Goal: Task Accomplishment & Management: Use online tool/utility

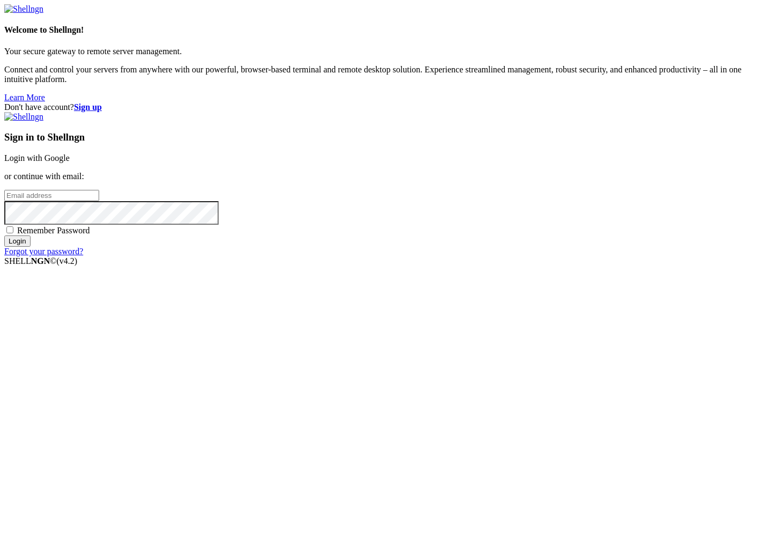
click at [70, 162] on link "Login with Google" at bounding box center [36, 157] width 65 height 9
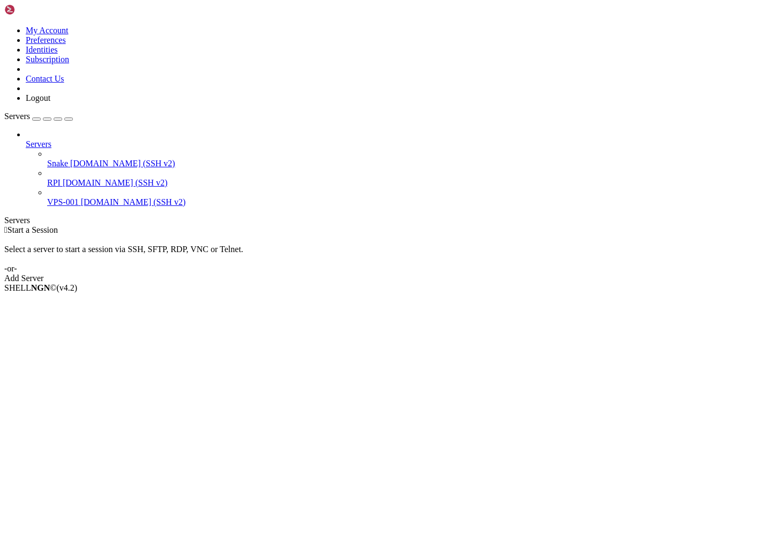
click at [70, 159] on span "[DOMAIN_NAME] (SSH v2)" at bounding box center [122, 163] width 105 height 9
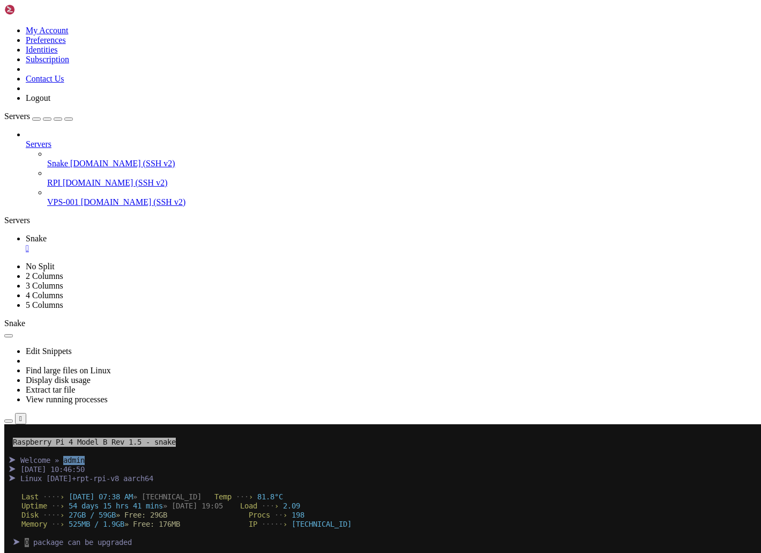
click at [69, 119] on icon "button" at bounding box center [69, 119] width 0 height 0
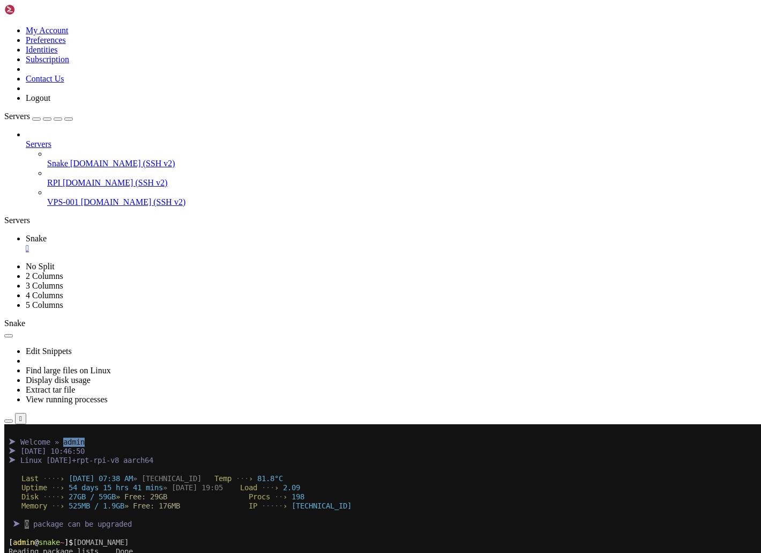
scroll to position [27, 0]
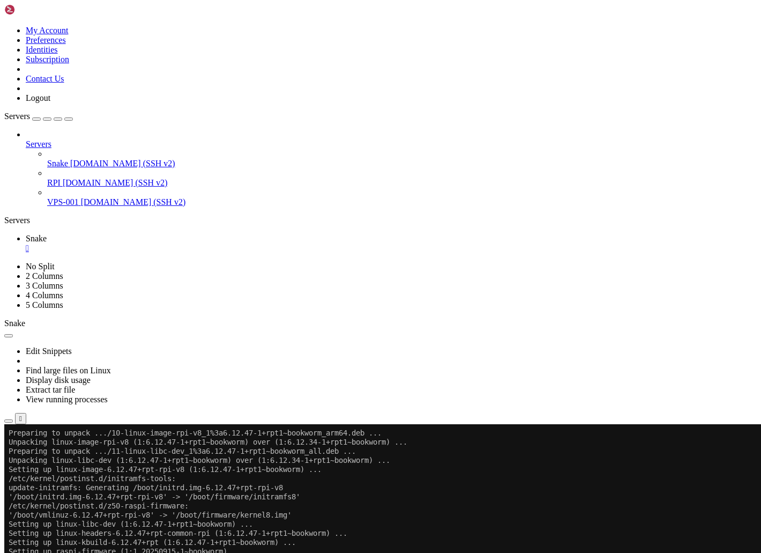
scroll to position [947, 0]
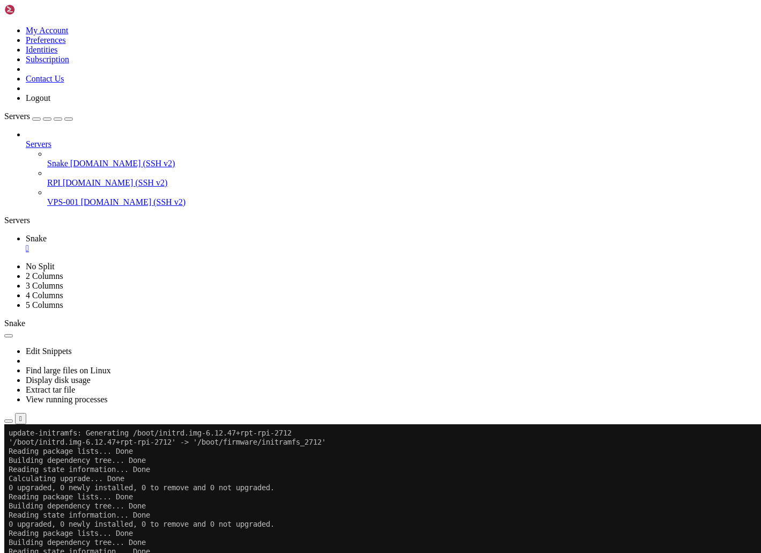
scroll to position [1048, 0]
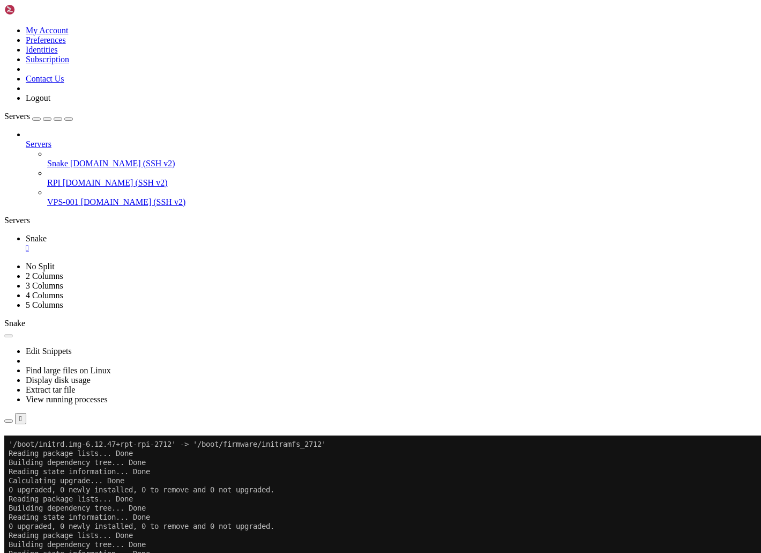
click at [47, 445] on button "Reconnect" at bounding box center [25, 450] width 43 height 11
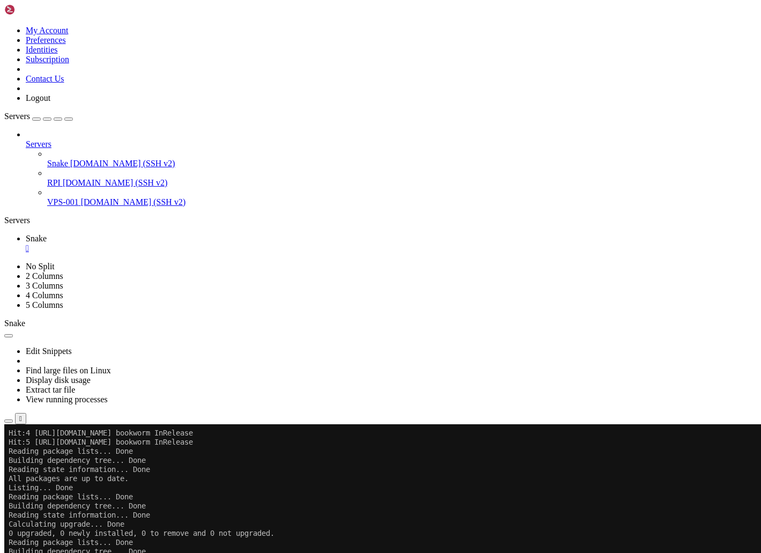
scroll to position [1284, 0]
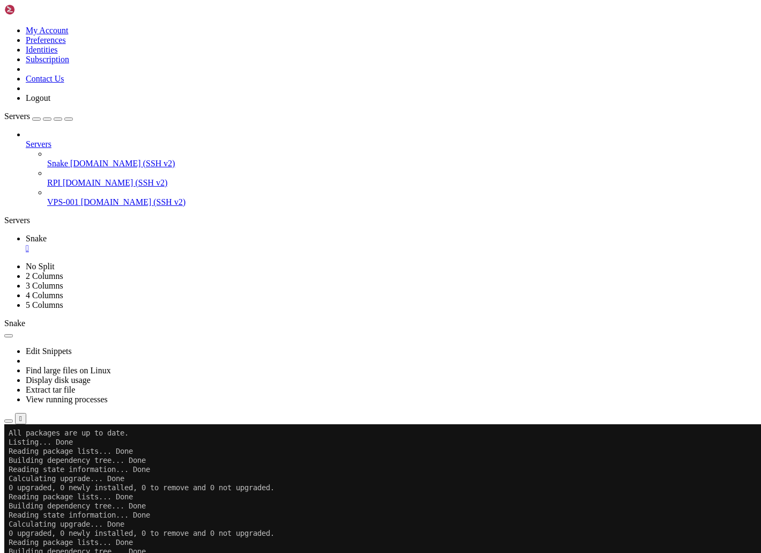
scroll to position [1294, 0]
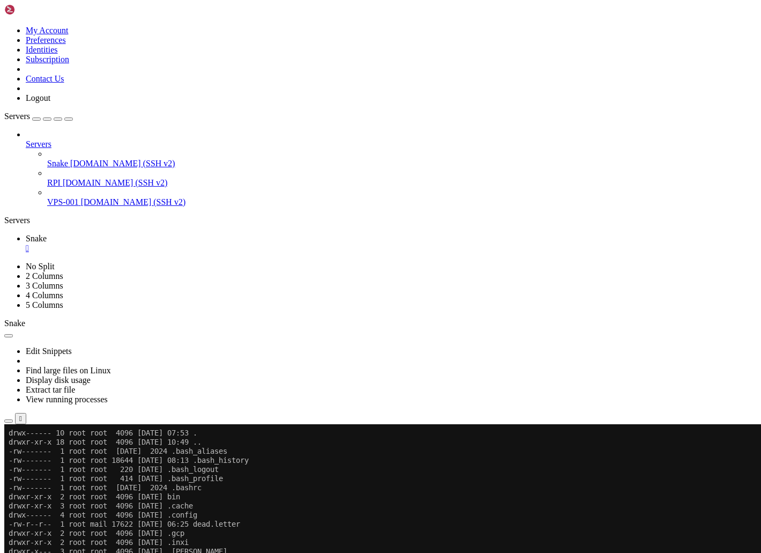
scroll to position [1567, 0]
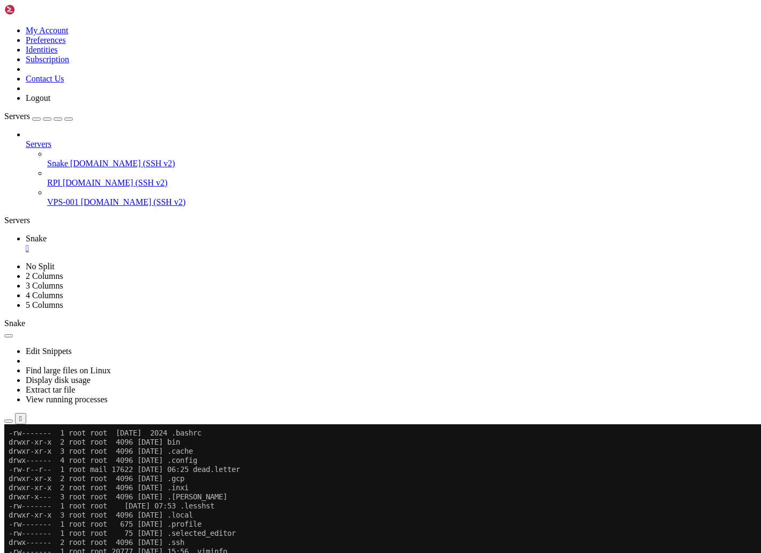
paste textarea "/etc/cron.daily/speedtest"
type textarea "/etc/cron.daily/speedtest"
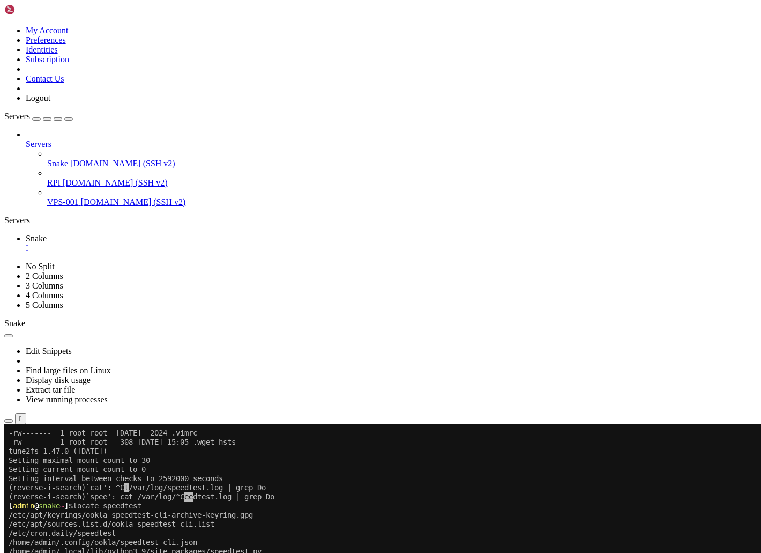
scroll to position [1695, 0]
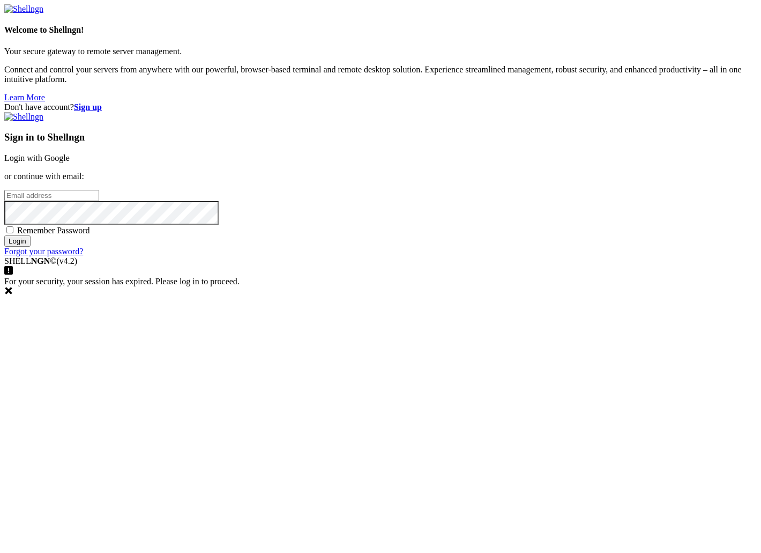
click at [70, 162] on link "Login with Google" at bounding box center [36, 157] width 65 height 9
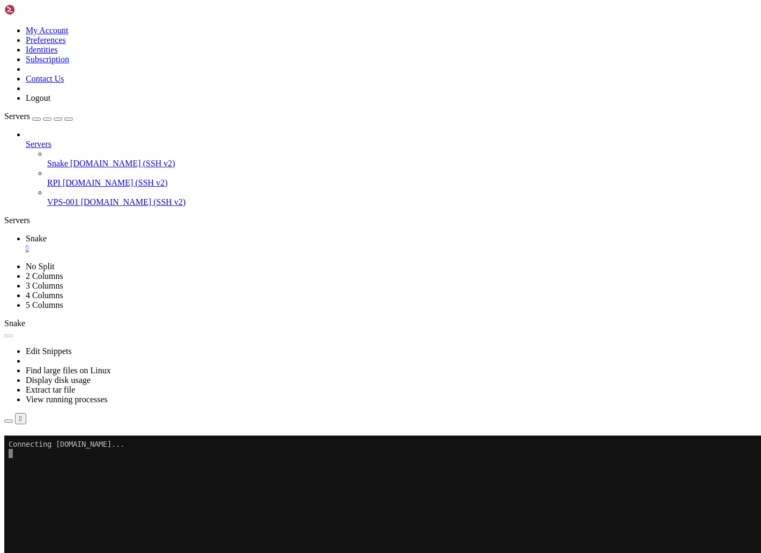
scroll to position [1695, 0]
click at [62, 159] on link "Snake [DOMAIN_NAME] (SSH v2)" at bounding box center [402, 164] width 710 height 10
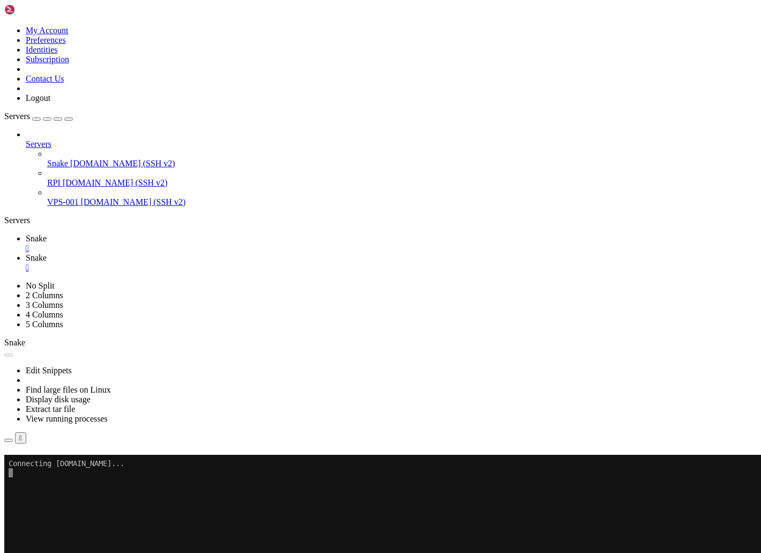
scroll to position [0, 0]
click at [69, 119] on icon "button" at bounding box center [69, 119] width 0 height 0
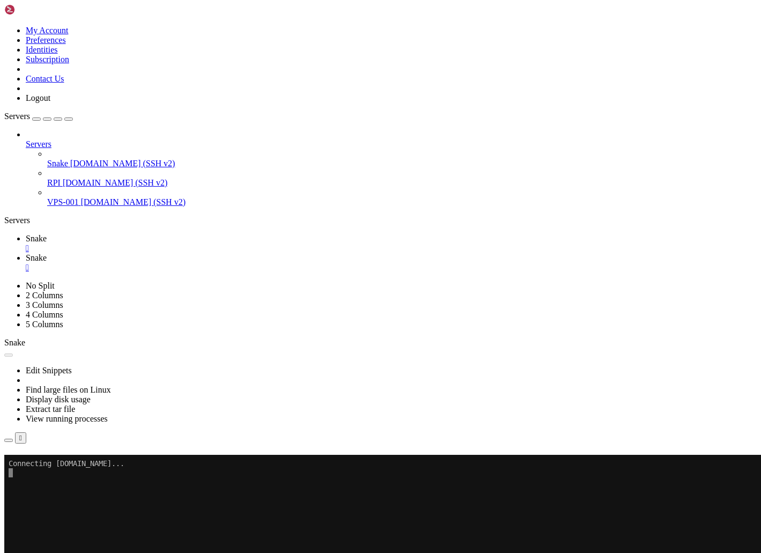
drag, startPoint x: 230, startPoint y: 1058, endPoint x: 258, endPoint y: 1059, distance: 27.9
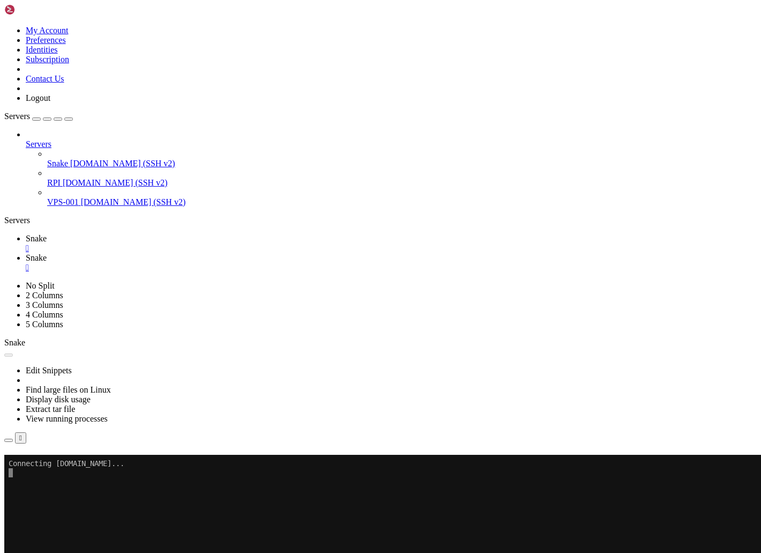
paste textarea "linux-headers-6.12.34+rpt-rpi-2712"
type textarea "linux-headers-6.12.34+rpt-rpi-2712"
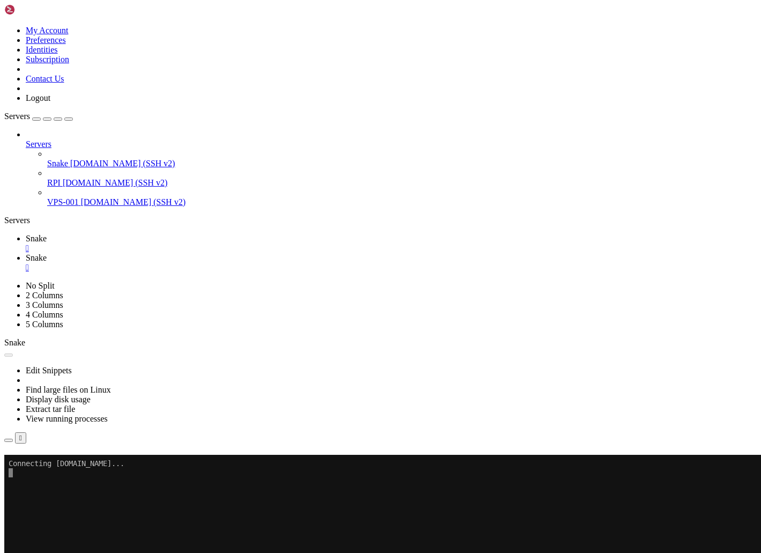
paste textarea "linux-headers-6.12.34+rpt-rpi-v8"
type textarea "linux-headers-6.12.34+rpt-rpi-v8"
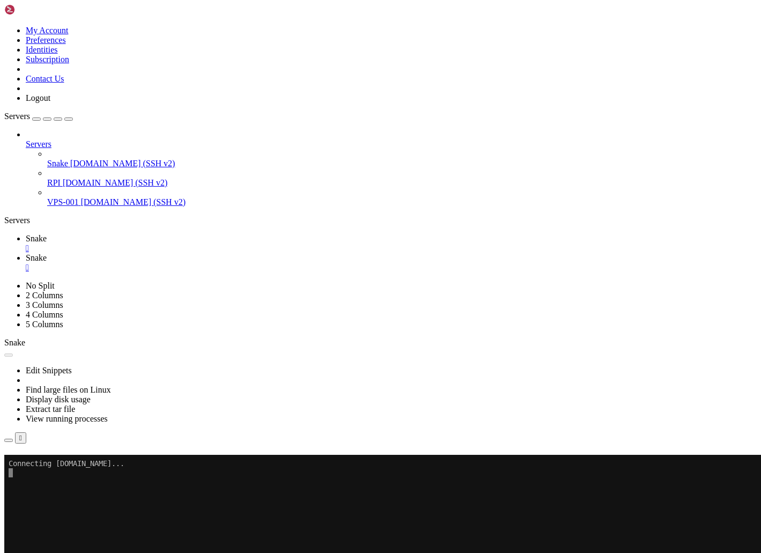
paste textarea "linux-image-6.12.34+rpt-rpi-2712"
type textarea "linux-image-6.12.34+rpt-rpi-2712"
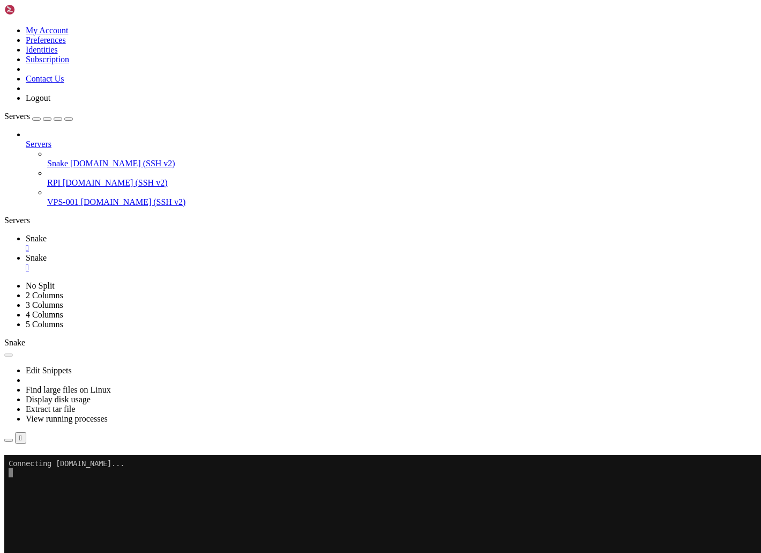
paste textarea "linux-image-6.12.34+rpt-rpi-v8"
type textarea "linux-image-6.12.34+rpt-rpi-v8"
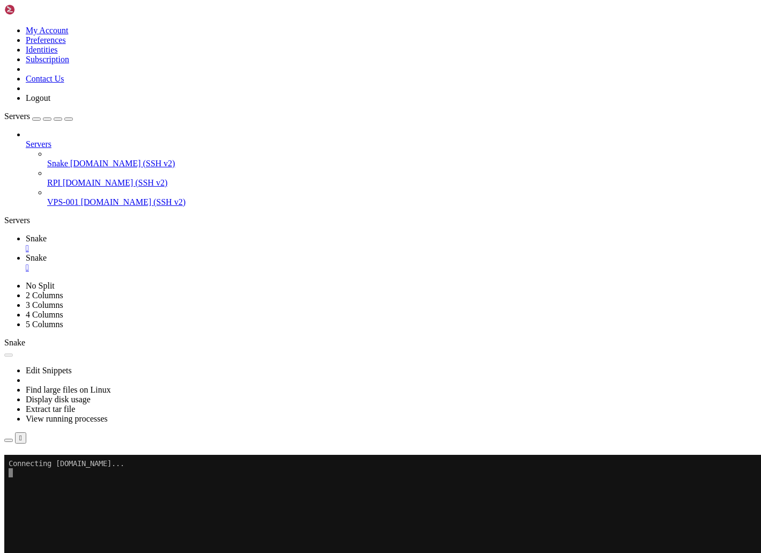
paste textarea "linux-kbuild-6.12.34+rpt"
type textarea "linux-kbuild-6.12.34+rpt"
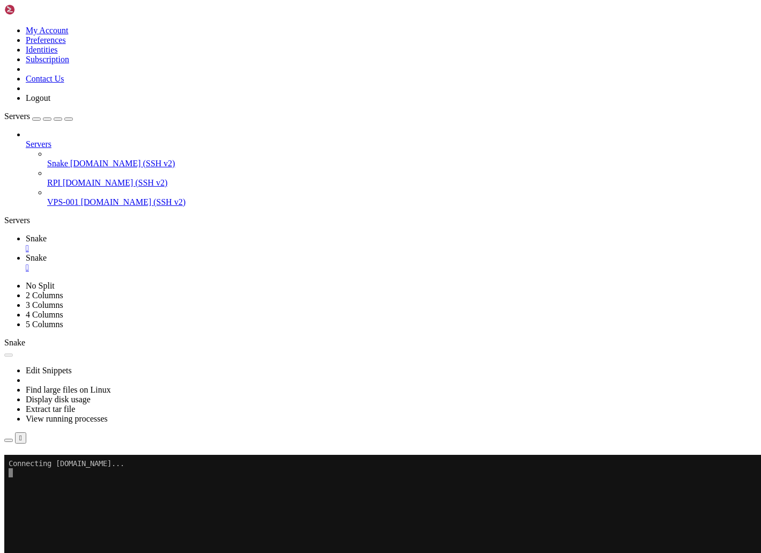
scroll to position [2860, 0]
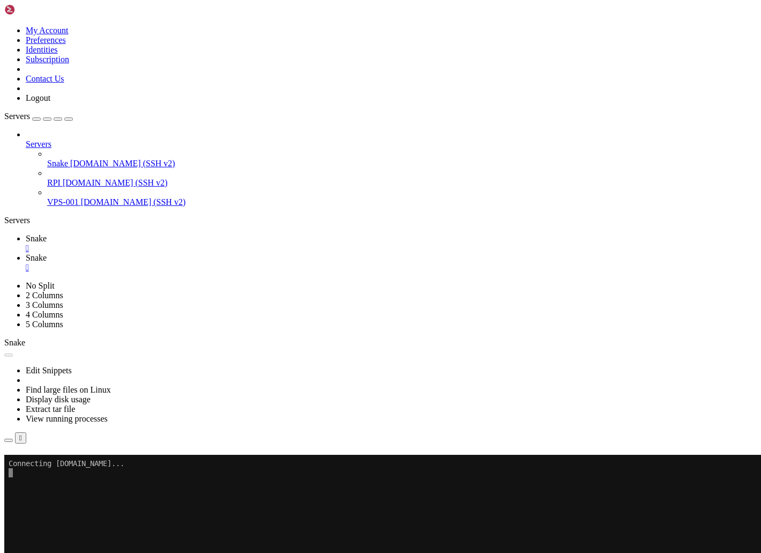
click at [47, 234] on span "Snake" at bounding box center [36, 238] width 21 height 9
click at [65, 243] on div "" at bounding box center [391, 248] width 731 height 10
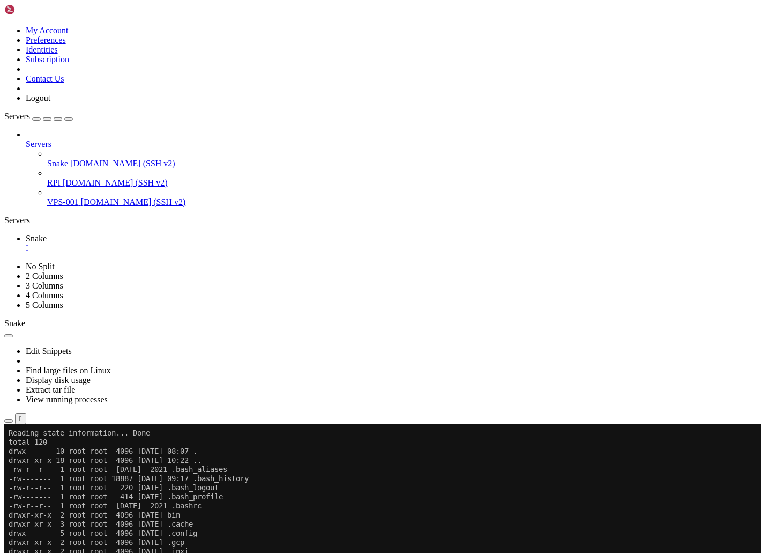
scroll to position [4155, 0]
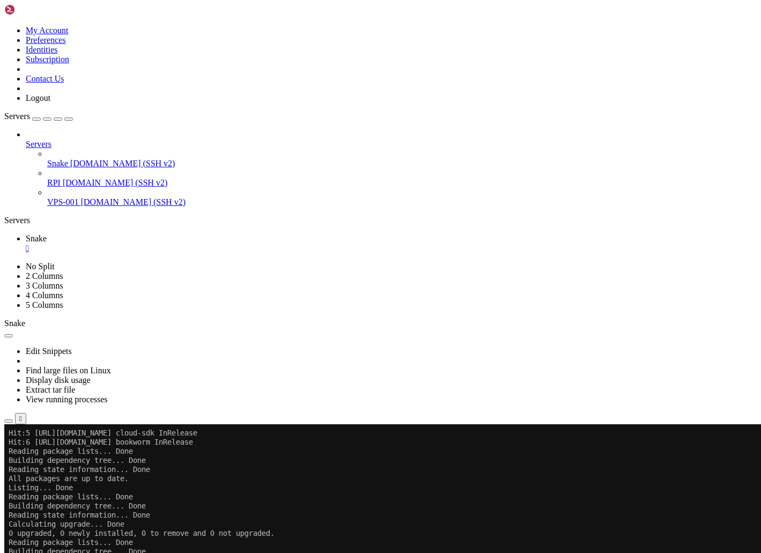
scroll to position [4702, 0]
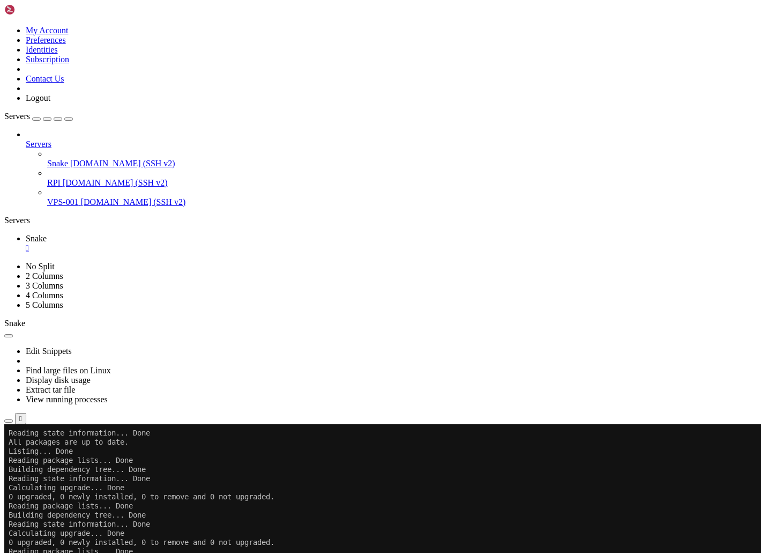
scroll to position [4948, 0]
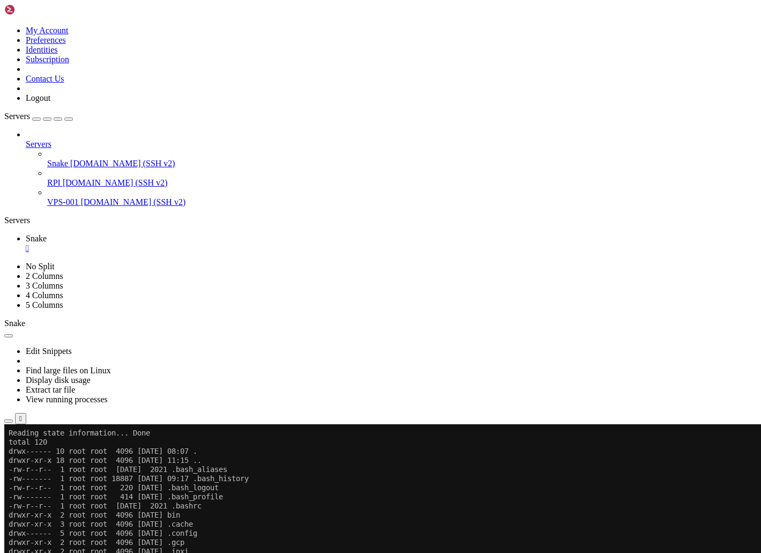
drag, startPoint x: 244, startPoint y: 769, endPoint x: 273, endPoint y: 769, distance: 28.9
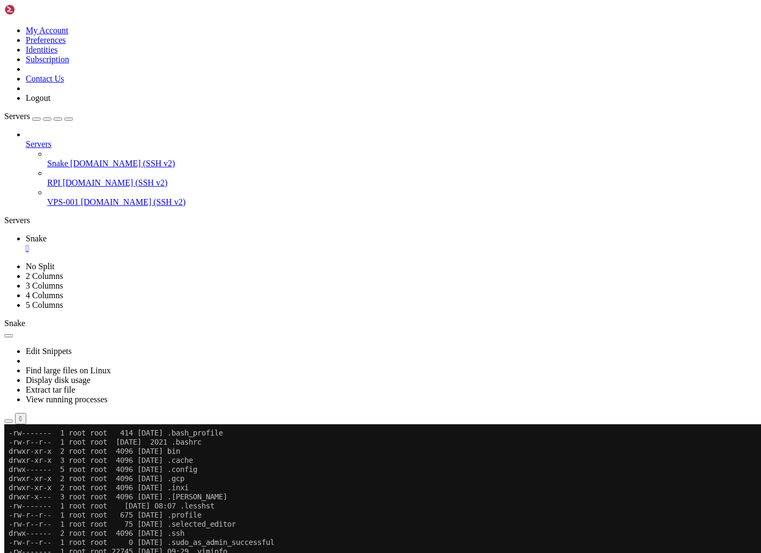
scroll to position [5011, 0]
paste textarea "linux-headers-6.12.34+rpt-common-rpi"
type textarea "linux-headers-6.12.34+rpt-common-rpi"
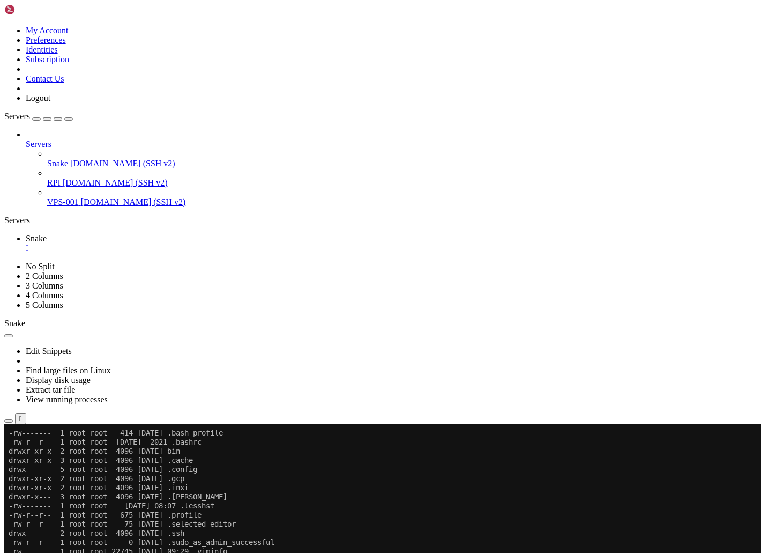
scroll to position [11, 2]
paste textarea "linux-headers-6.12.34+rpt-rpi-2712"
type textarea "linux-headers-6.12.34+rpt-rpi-2712"
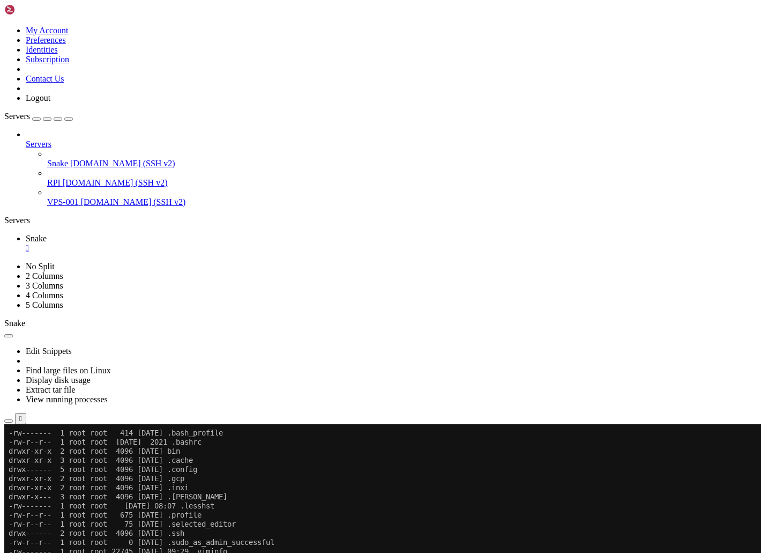
paste textarea "linux-headers-6.12.34+rpt-rpi-v8"
type textarea "linux-headers-6.12.34+rpt-rpi-v8"
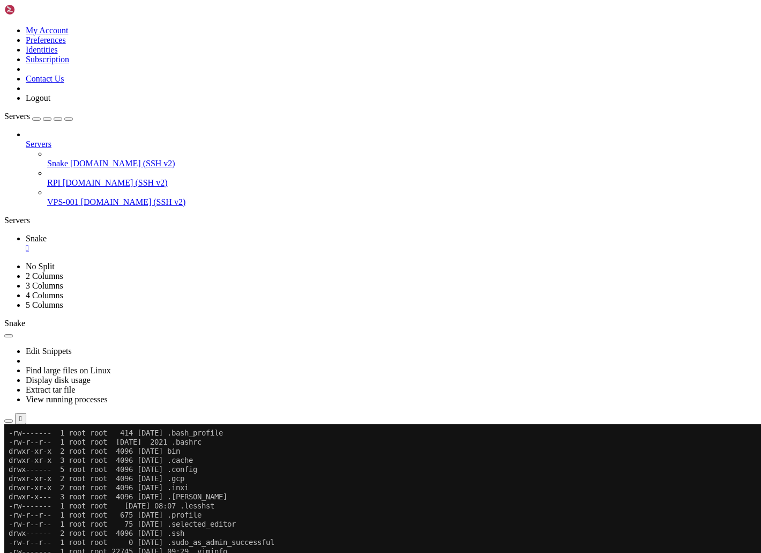
paste textarea "linux-image-6.12.34+rpt-rpi-2712"
type textarea "linux-image-6.12.34+rpt-rpi-2712"
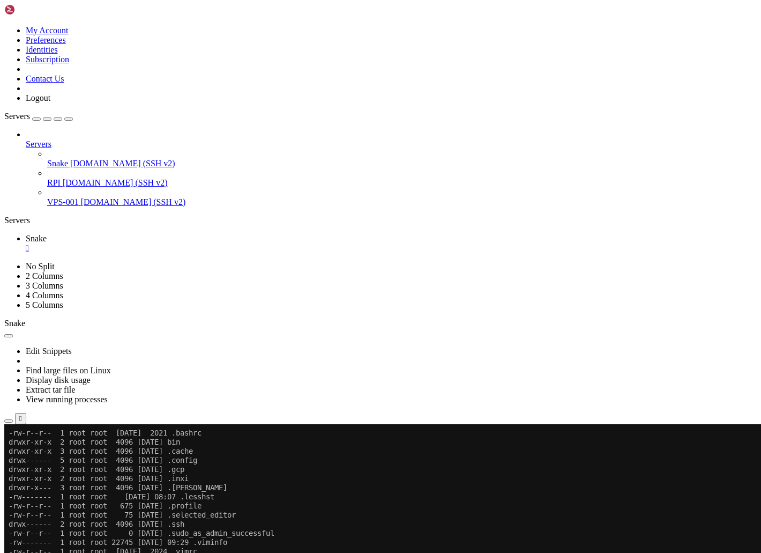
paste textarea "linux-image-6.12.34+rpt-rpi-v8"
type textarea "linux-image-6.12.34+rpt-rpi-v8"
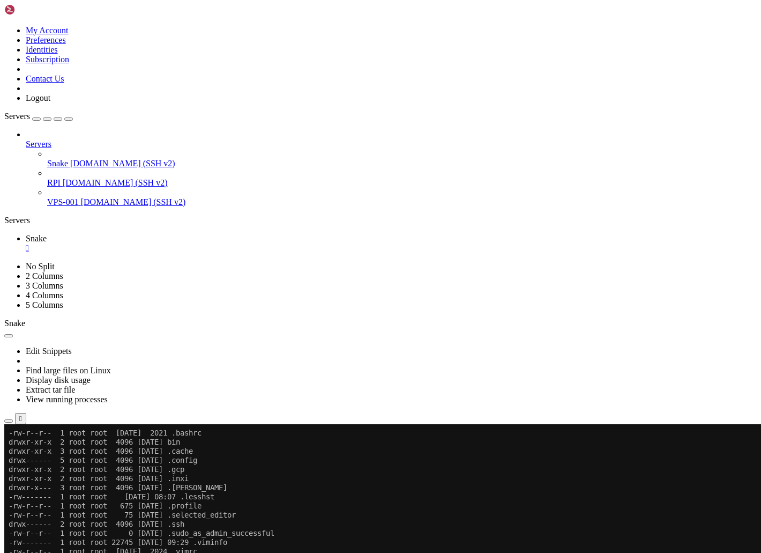
paste textarea "linux-kbuild-6.12.34+rpt"
type textarea "linux-kbuild-6.12.34+rpt"
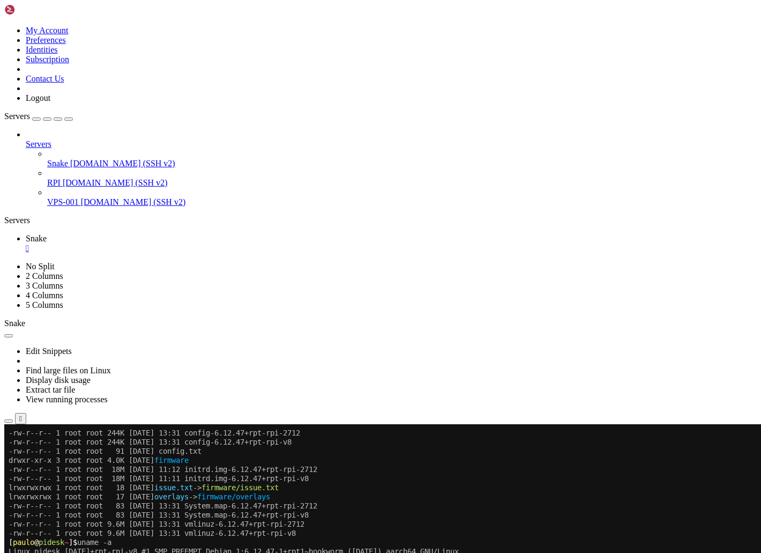
scroll to position [6032, 0]
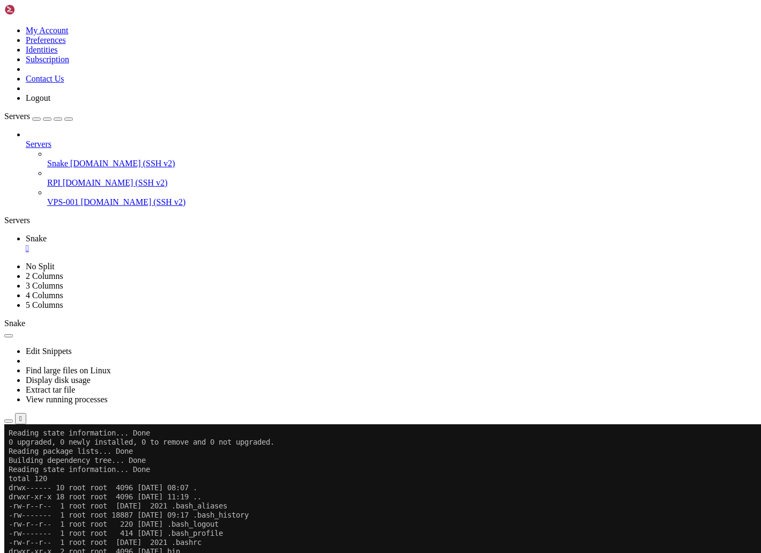
scroll to position [6296, 0]
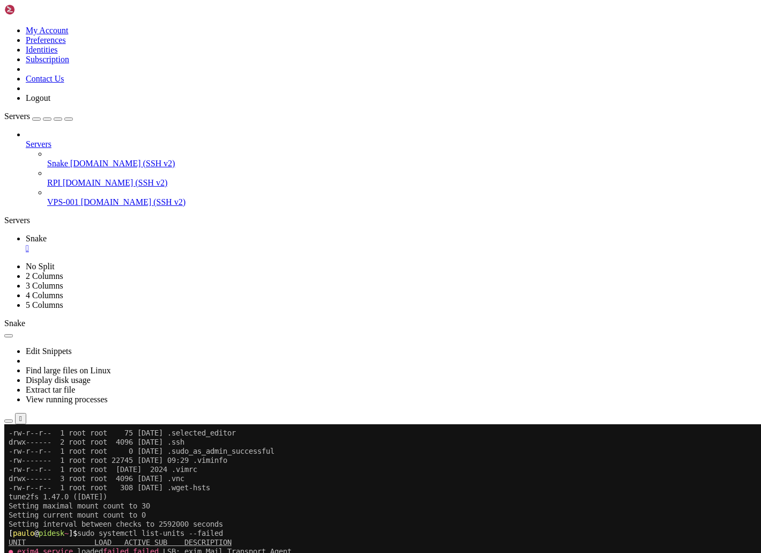
scroll to position [6433, 0]
drag, startPoint x: 41, startPoint y: 786, endPoint x: 100, endPoint y: 789, distance: 58.5
paste textarea "cd /var/log/exim4"
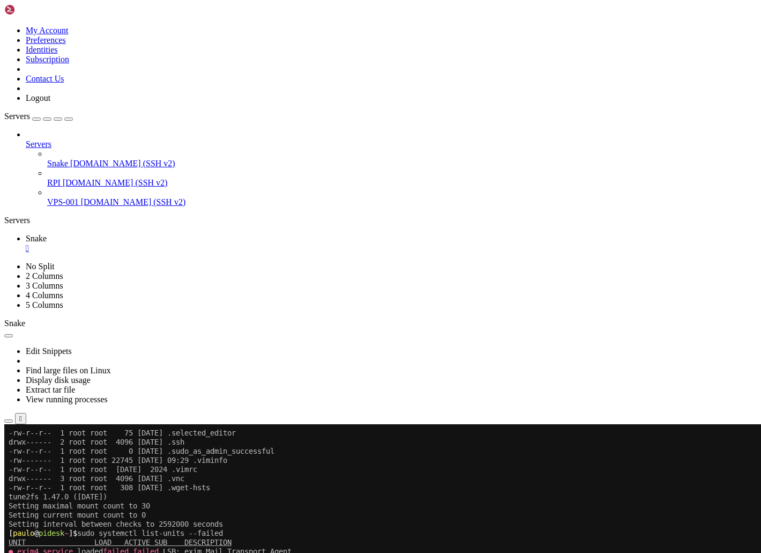
type textarea "cd /var/log/exim4"
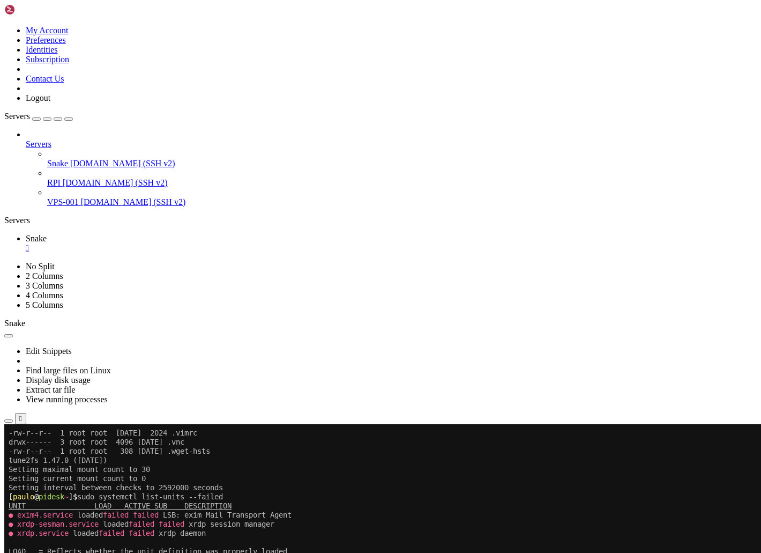
scroll to position [6469, 0]
drag, startPoint x: 51, startPoint y: 762, endPoint x: 143, endPoint y: 763, distance: 91.1
paste textarea "sudo mkdir /var/log/exim4"
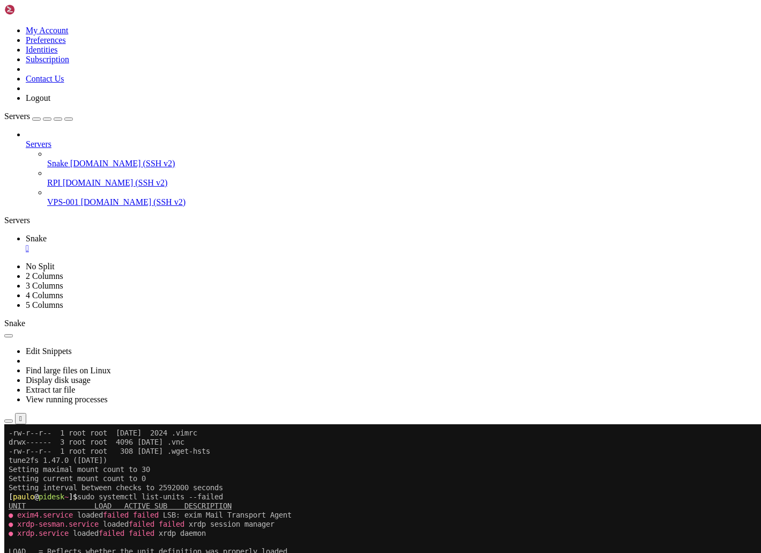
type textarea "sudo mkdir /var/log/exim4"
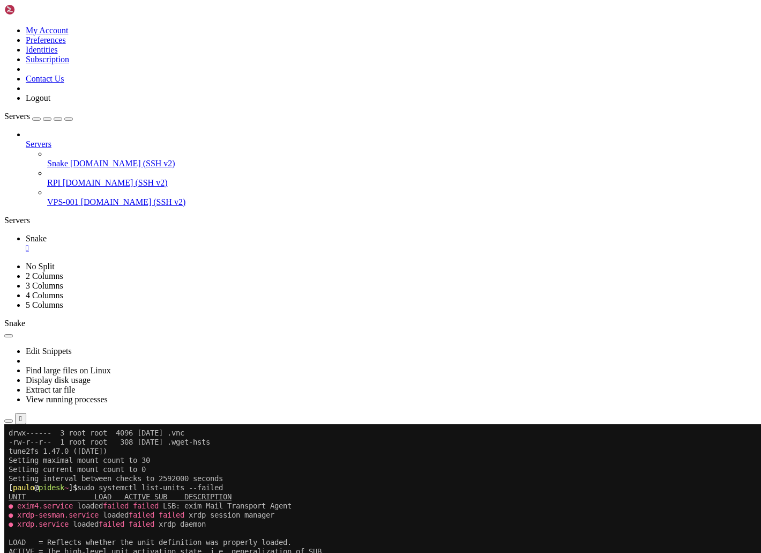
drag, startPoint x: 47, startPoint y: 774, endPoint x: 110, endPoint y: 778, distance: 63.4
drag, startPoint x: 47, startPoint y: 816, endPoint x: 150, endPoint y: 813, distance: 102.4
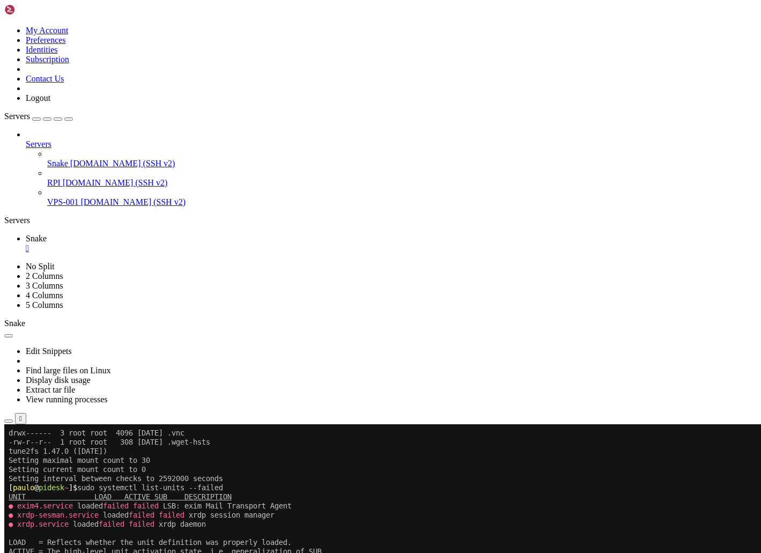
paste textarea "sudo chown -R 113:124 exim4"
type textarea "sudo chown -R 113:124 exim4"
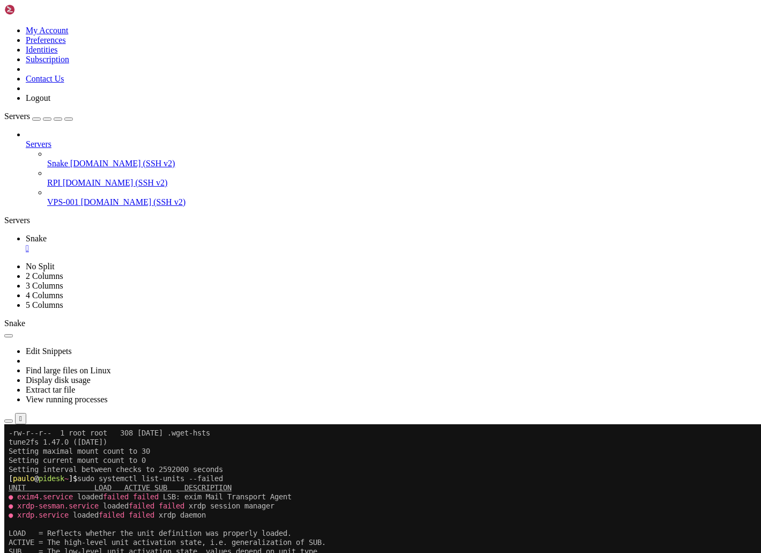
scroll to position [6487, 0]
drag, startPoint x: 44, startPoint y: 712, endPoint x: 132, endPoint y: 714, distance: 87.9
paste textarea "sudo service exim4 restart"
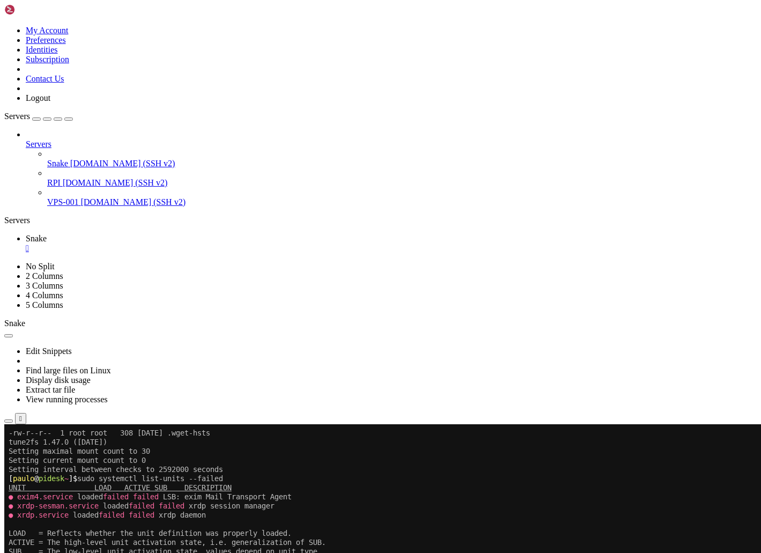
type textarea "sudo service exim4 restart"
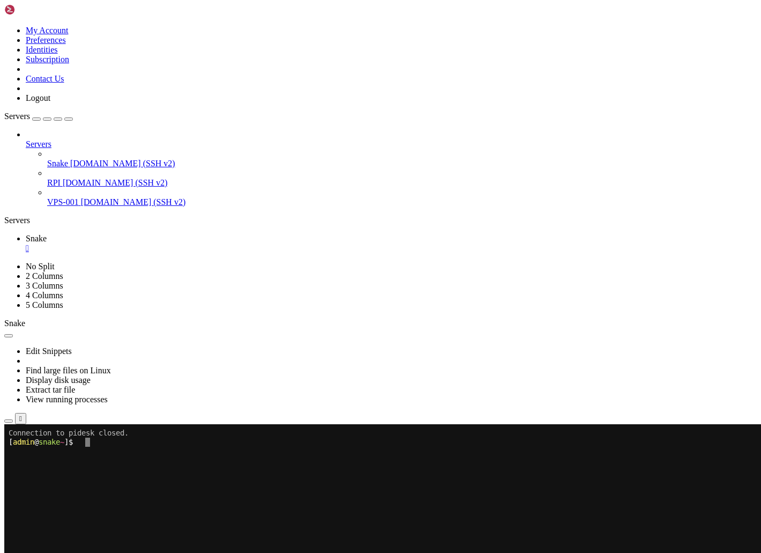
scroll to position [0, 0]
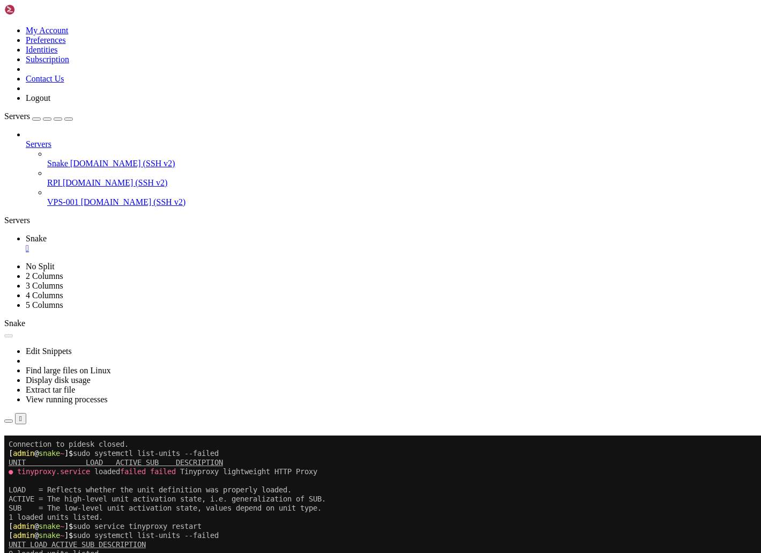
click at [64, 243] on div "" at bounding box center [391, 248] width 731 height 10
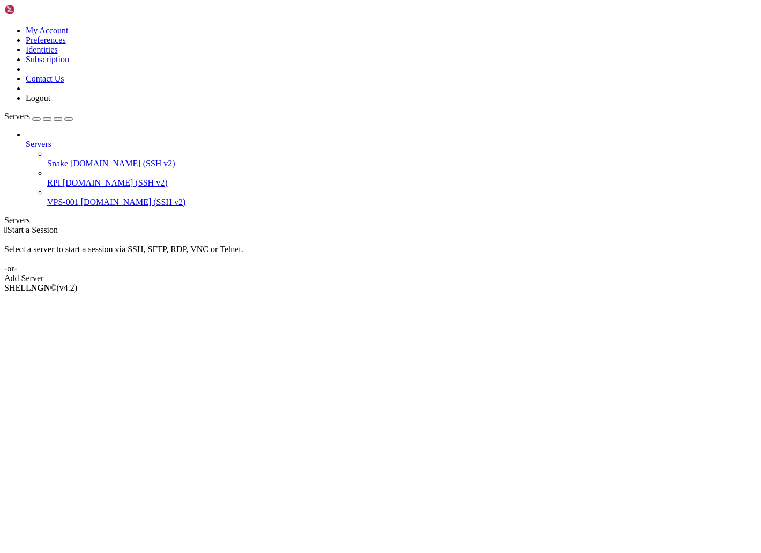
click at [7, 215] on div "Servers" at bounding box center [380, 220] width 753 height 10
click at [63, 178] on span "[DOMAIN_NAME] (SSH v2)" at bounding box center [115, 182] width 105 height 9
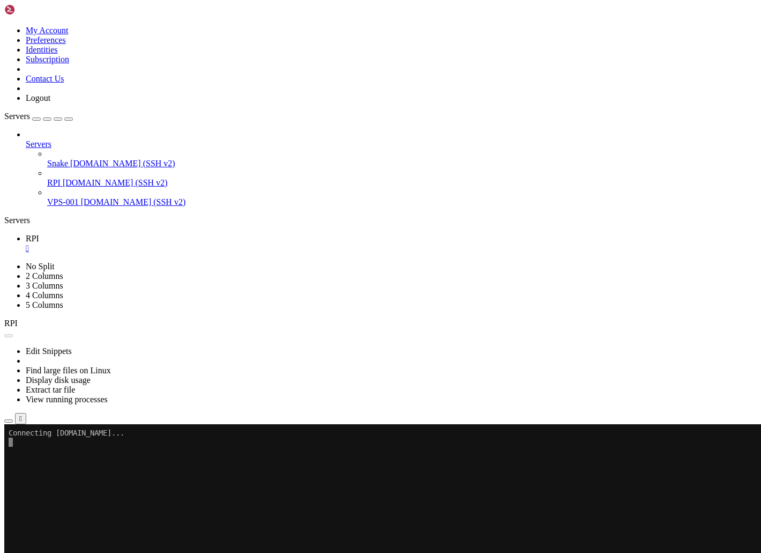
click at [69, 119] on icon "button" at bounding box center [69, 119] width 0 height 0
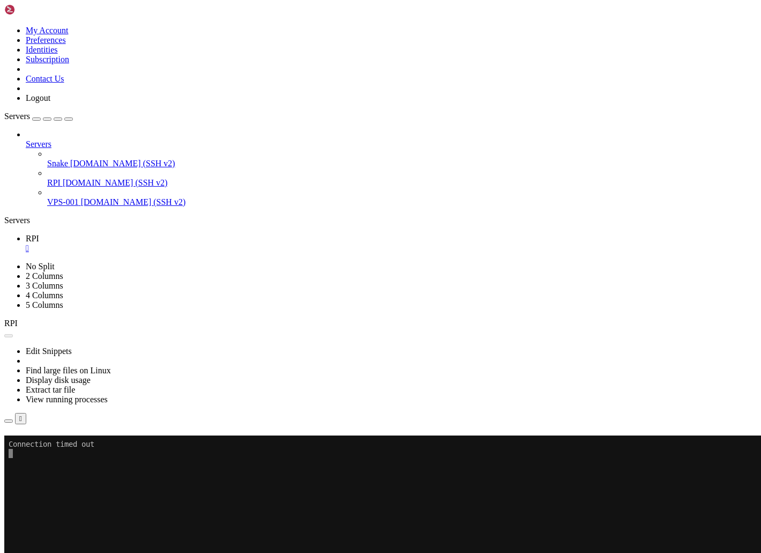
click at [56, 243] on div "" at bounding box center [391, 248] width 731 height 10
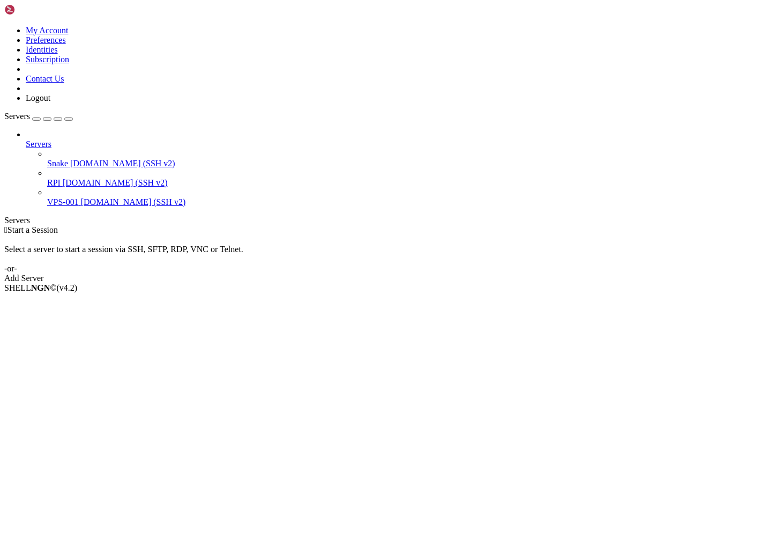
click at [70, 159] on span "[DOMAIN_NAME] (SSH v2)" at bounding box center [122, 163] width 105 height 9
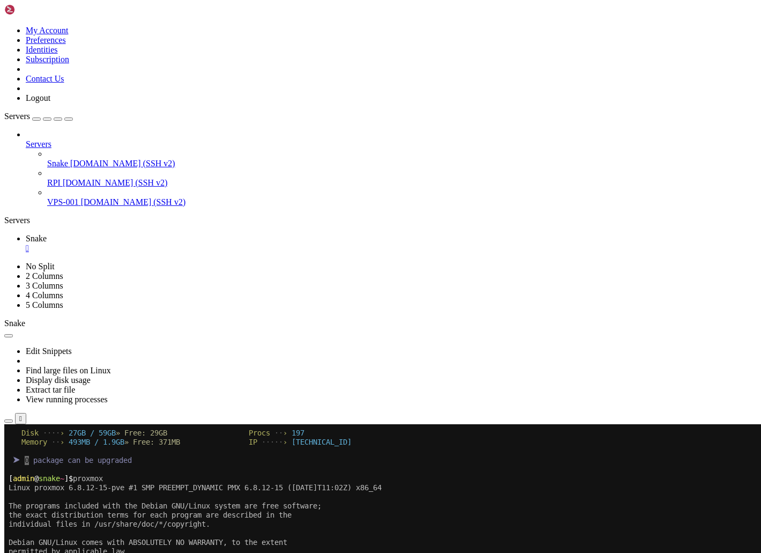
scroll to position [91, 0]
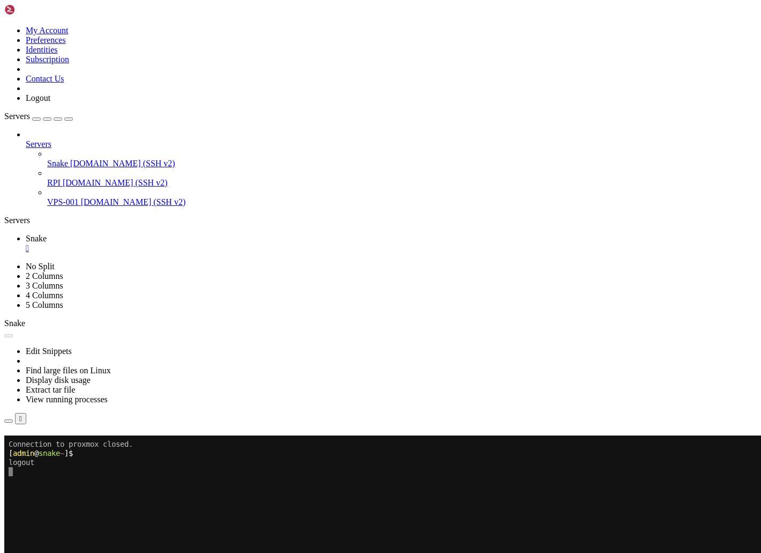
click at [185, 243] on div "" at bounding box center [391, 248] width 731 height 10
